Goal: Find specific page/section

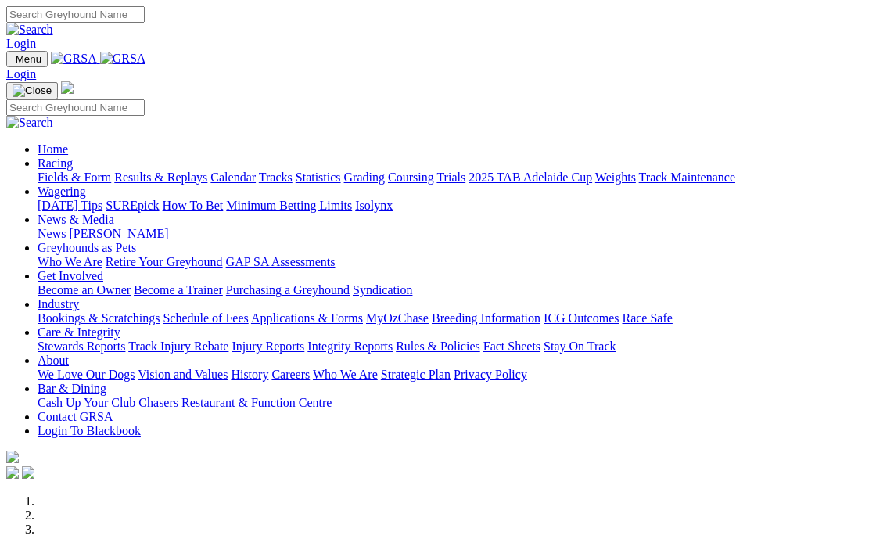
click at [67, 170] on link "Fields & Form" at bounding box center [74, 176] width 73 height 13
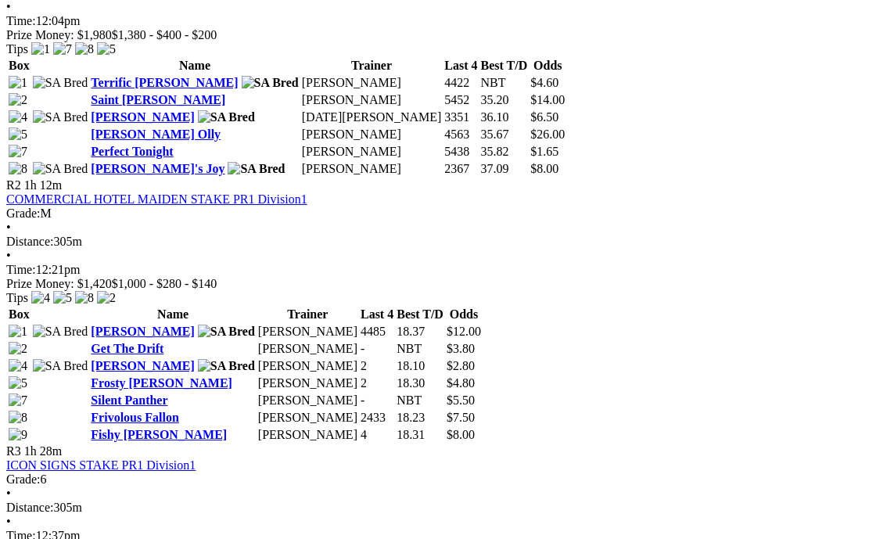
scroll to position [1095, 0]
